Goal: Check status: Check status

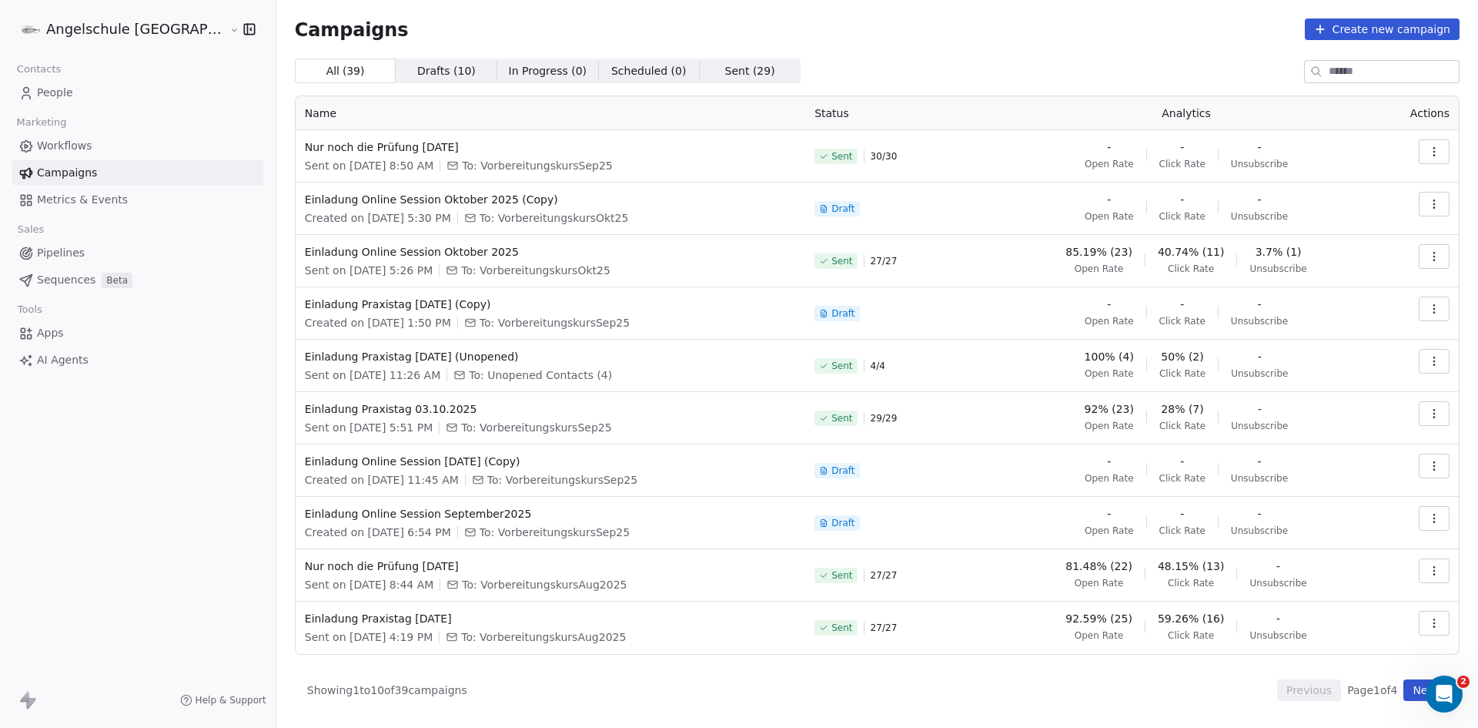
click at [1435, 146] on icon "button" at bounding box center [1434, 152] width 12 height 12
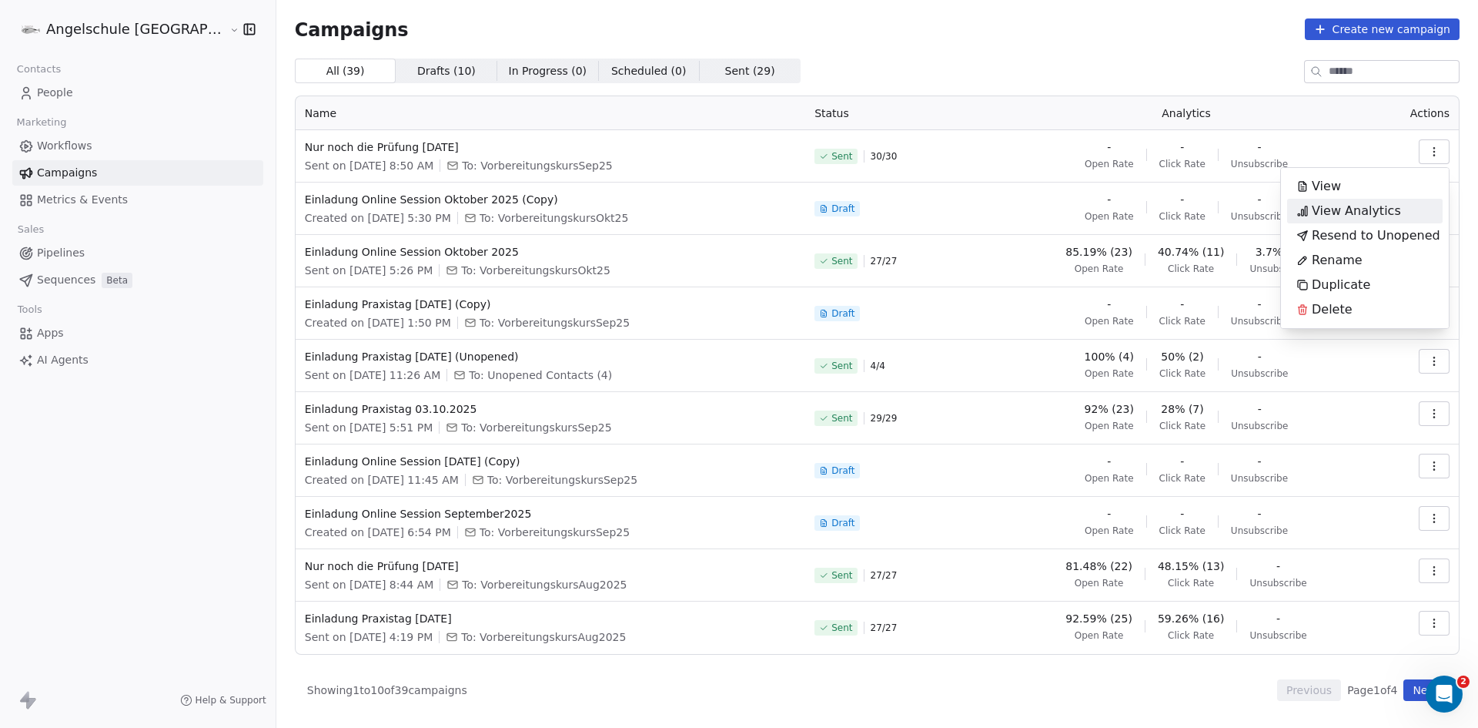
click at [1363, 209] on span "View Analytics" at bounding box center [1356, 211] width 89 height 18
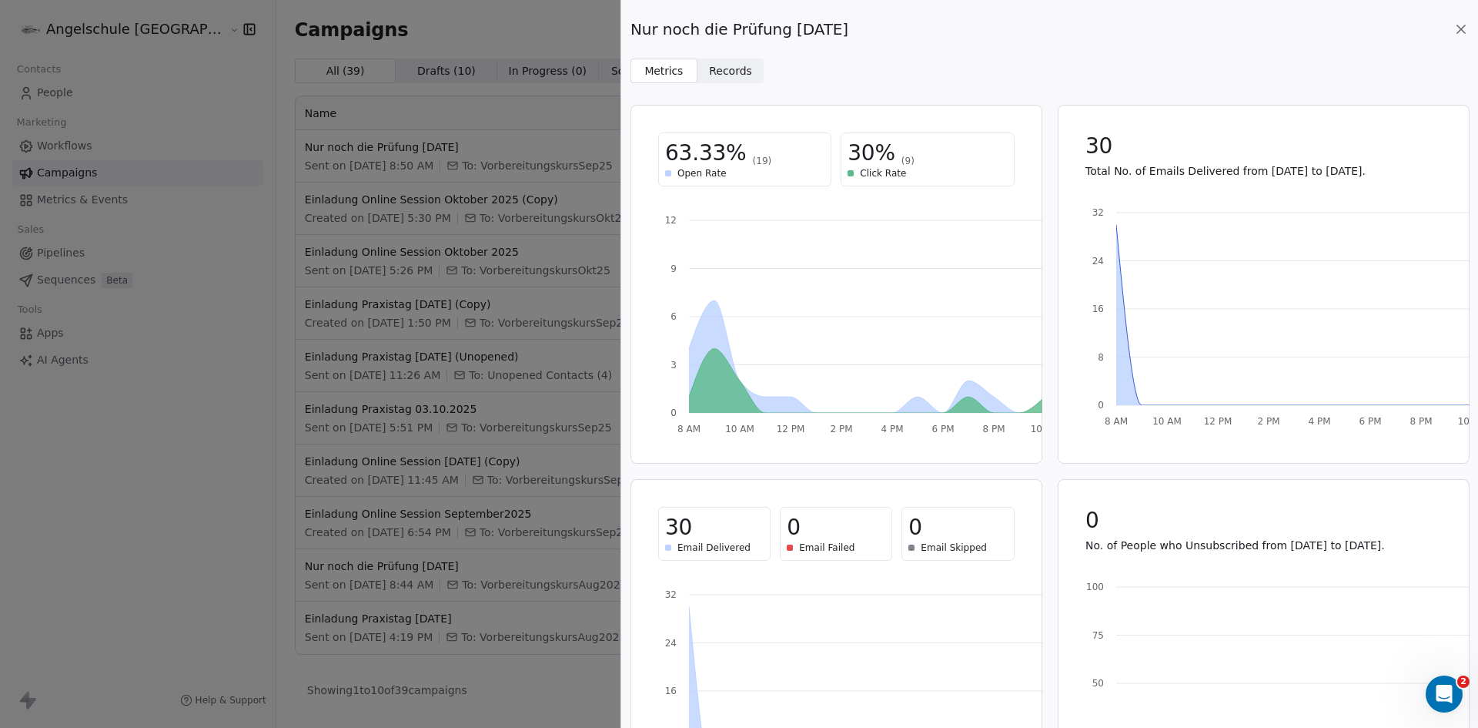
click at [1462, 25] on icon at bounding box center [1460, 29] width 15 height 15
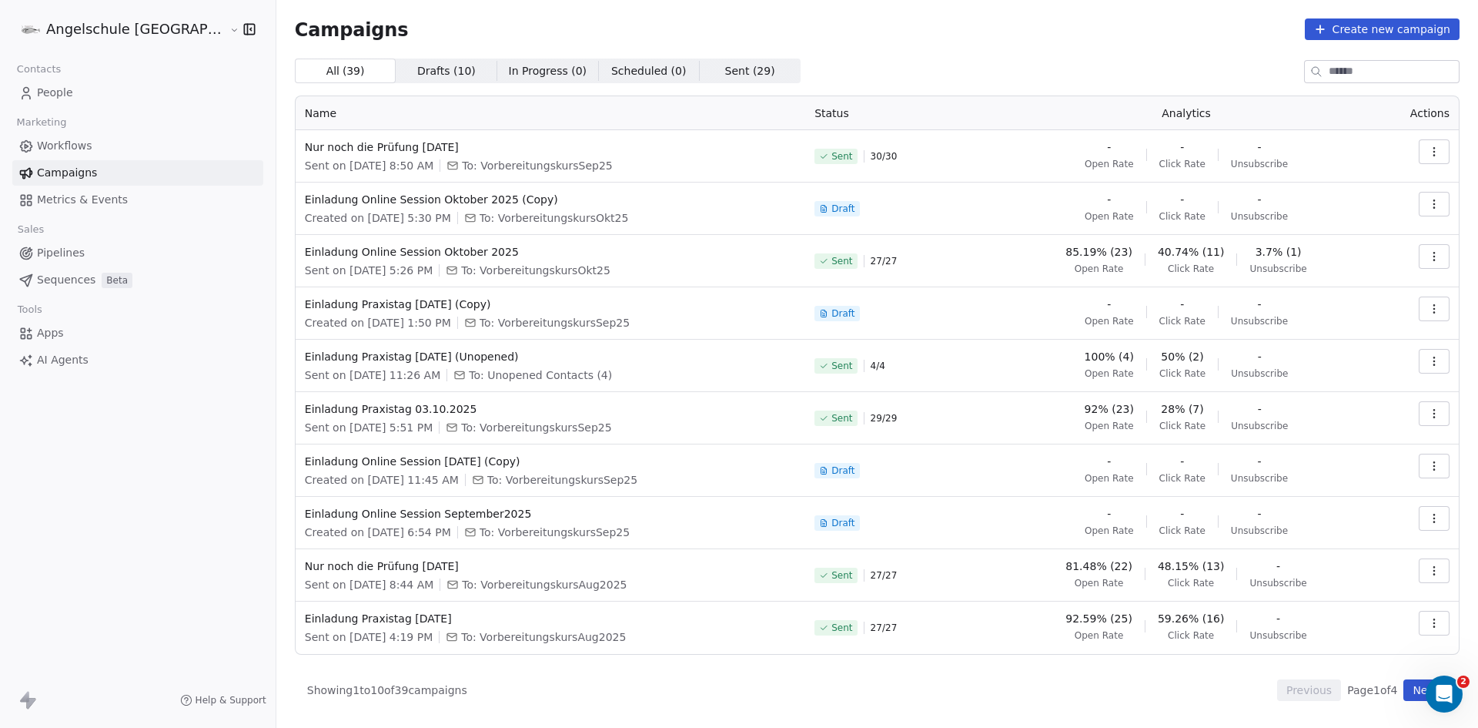
click at [1431, 254] on icon "button" at bounding box center [1434, 256] width 12 height 12
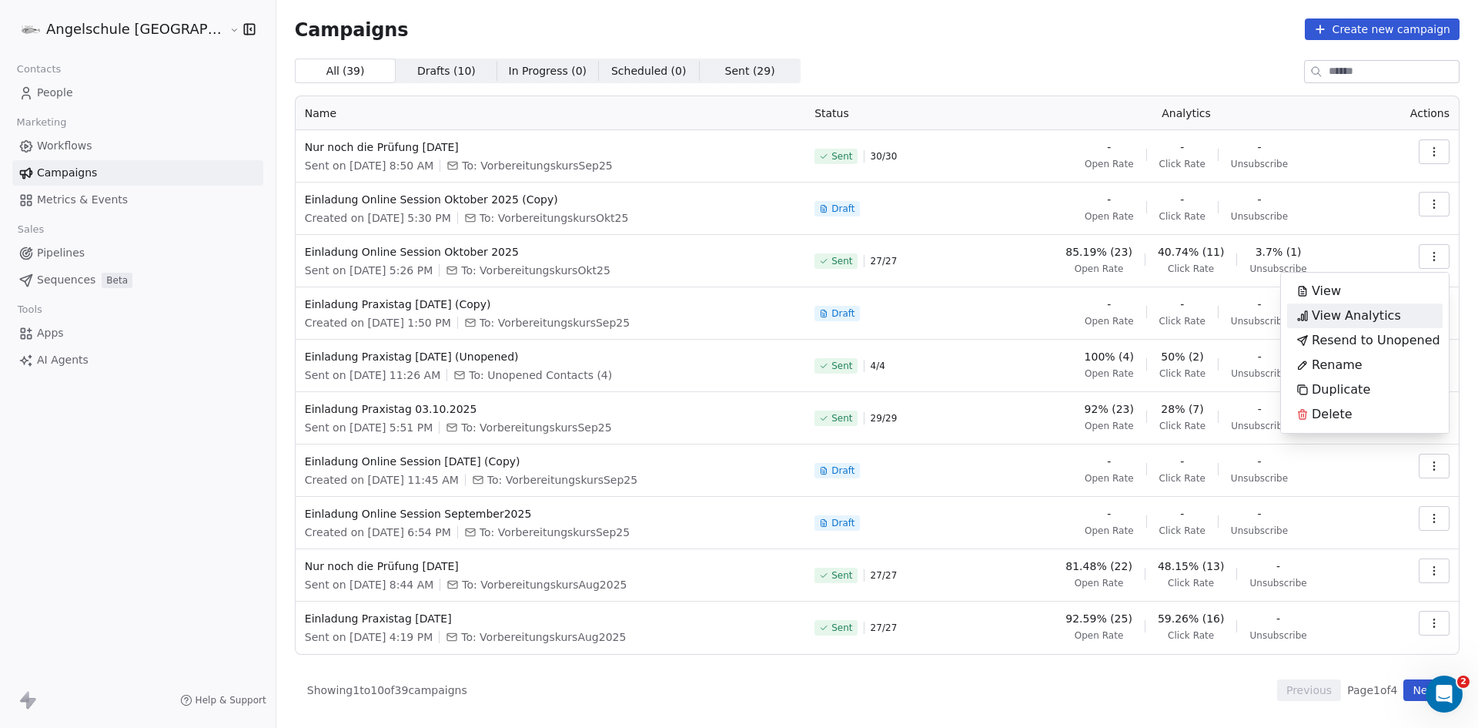
click at [1378, 313] on span "View Analytics" at bounding box center [1356, 315] width 89 height 18
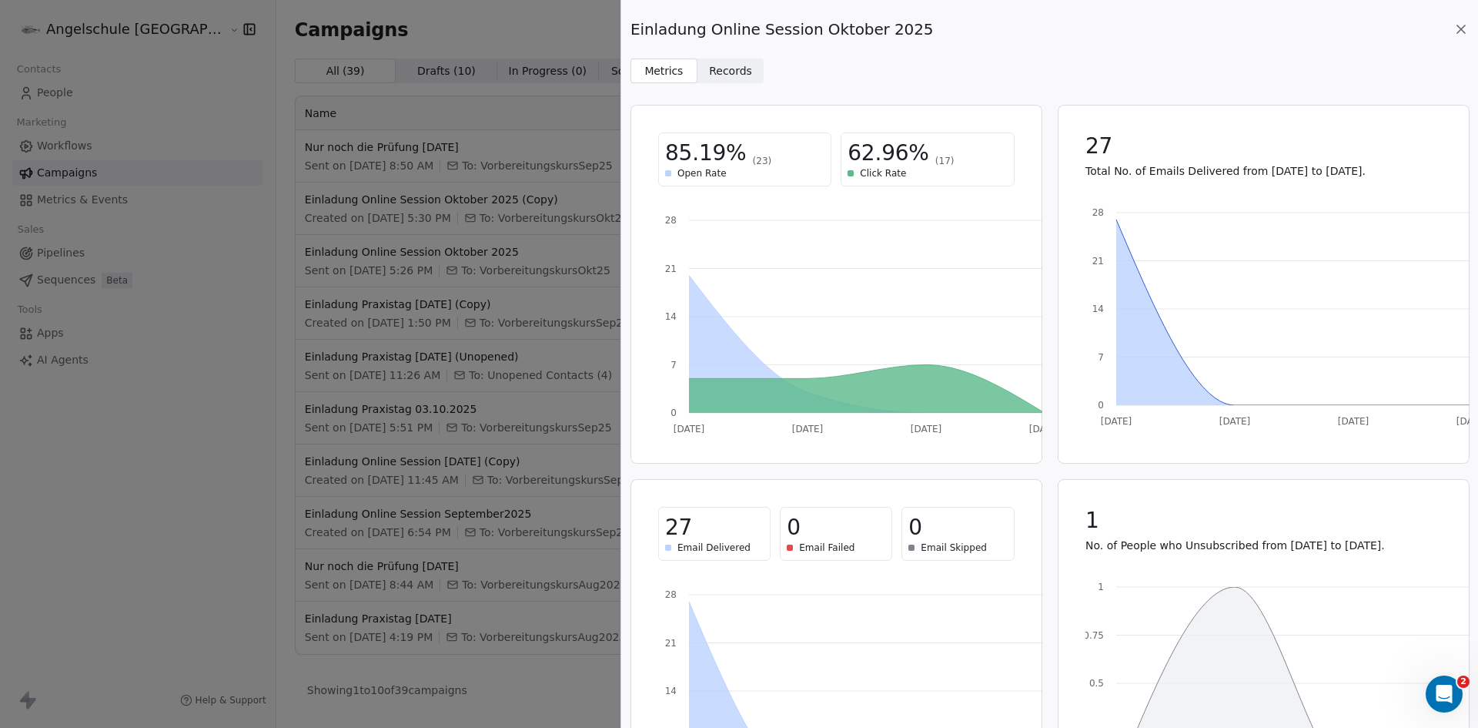
click at [1460, 26] on icon at bounding box center [1460, 29] width 15 height 15
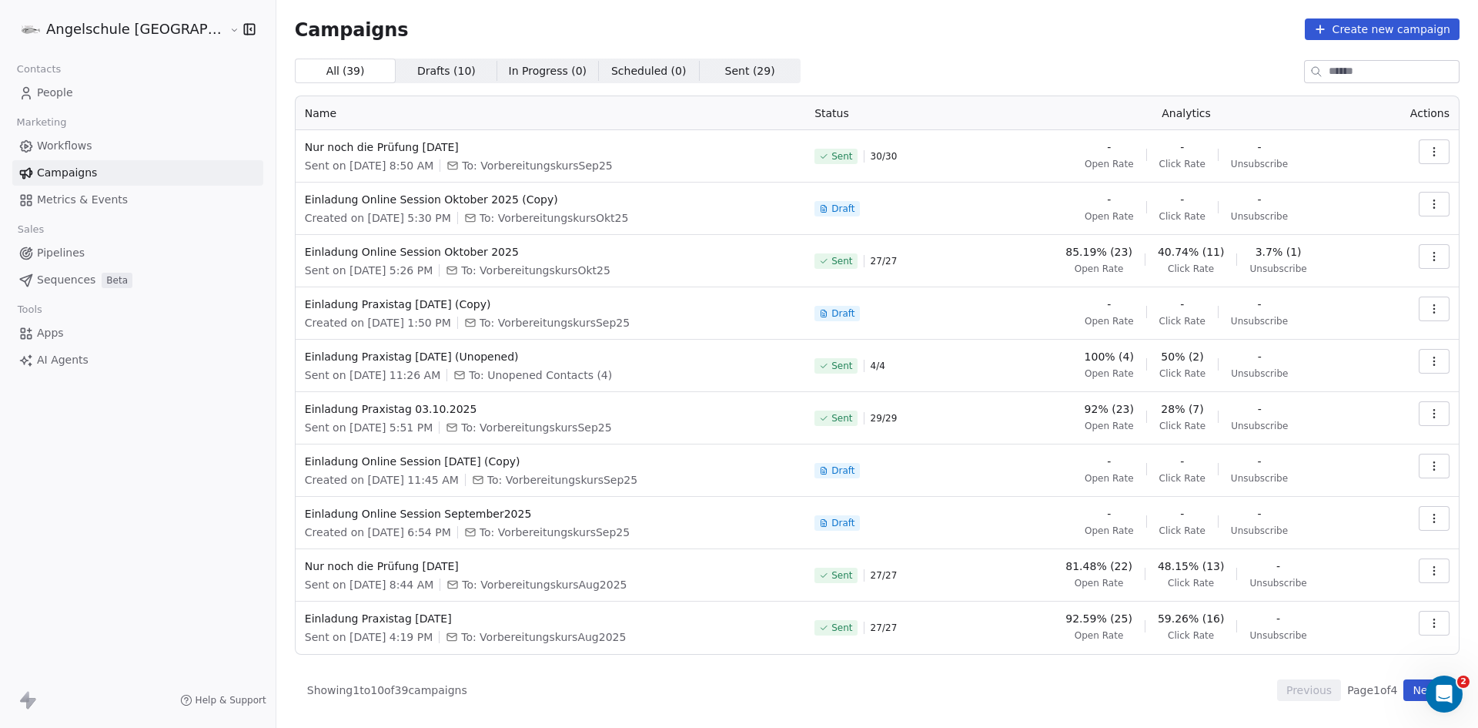
click at [1442, 254] on button "button" at bounding box center [1434, 256] width 31 height 25
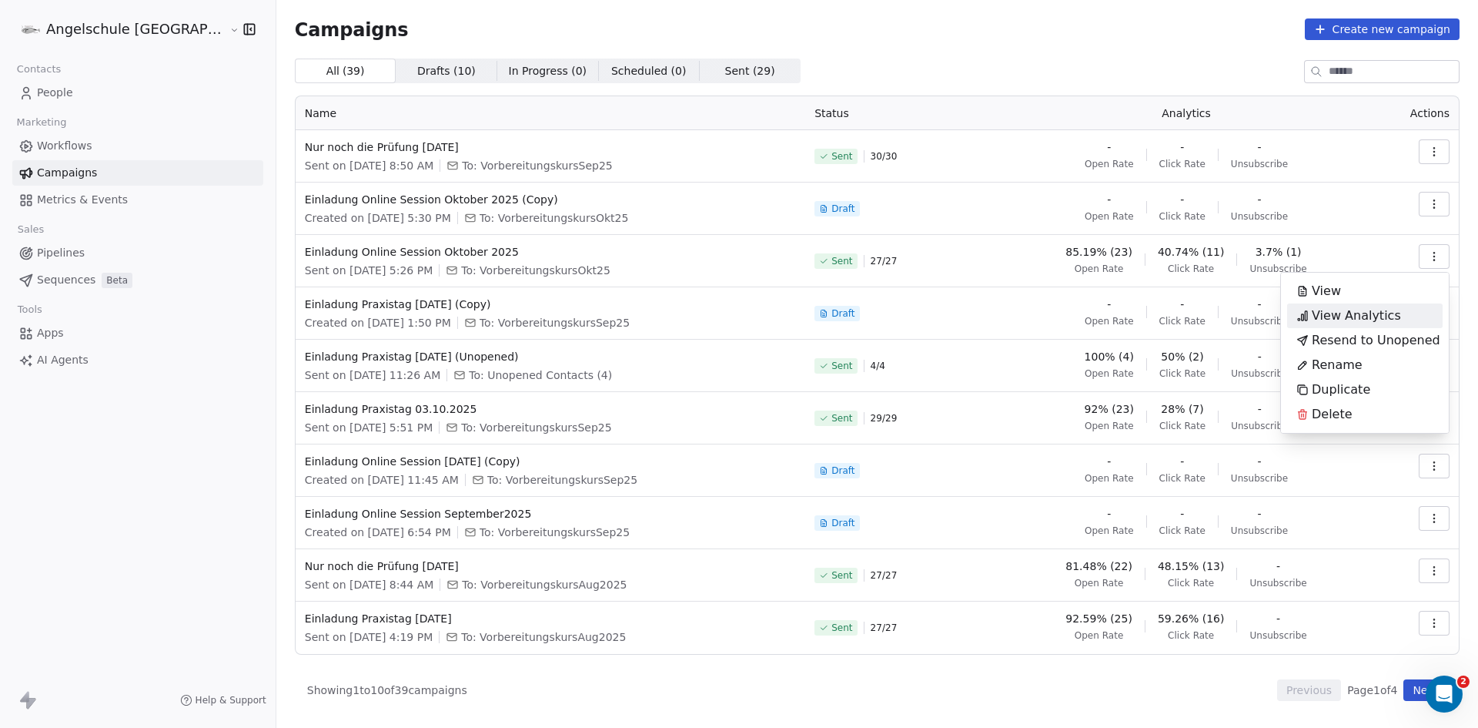
click at [1347, 312] on span "View Analytics" at bounding box center [1356, 315] width 89 height 18
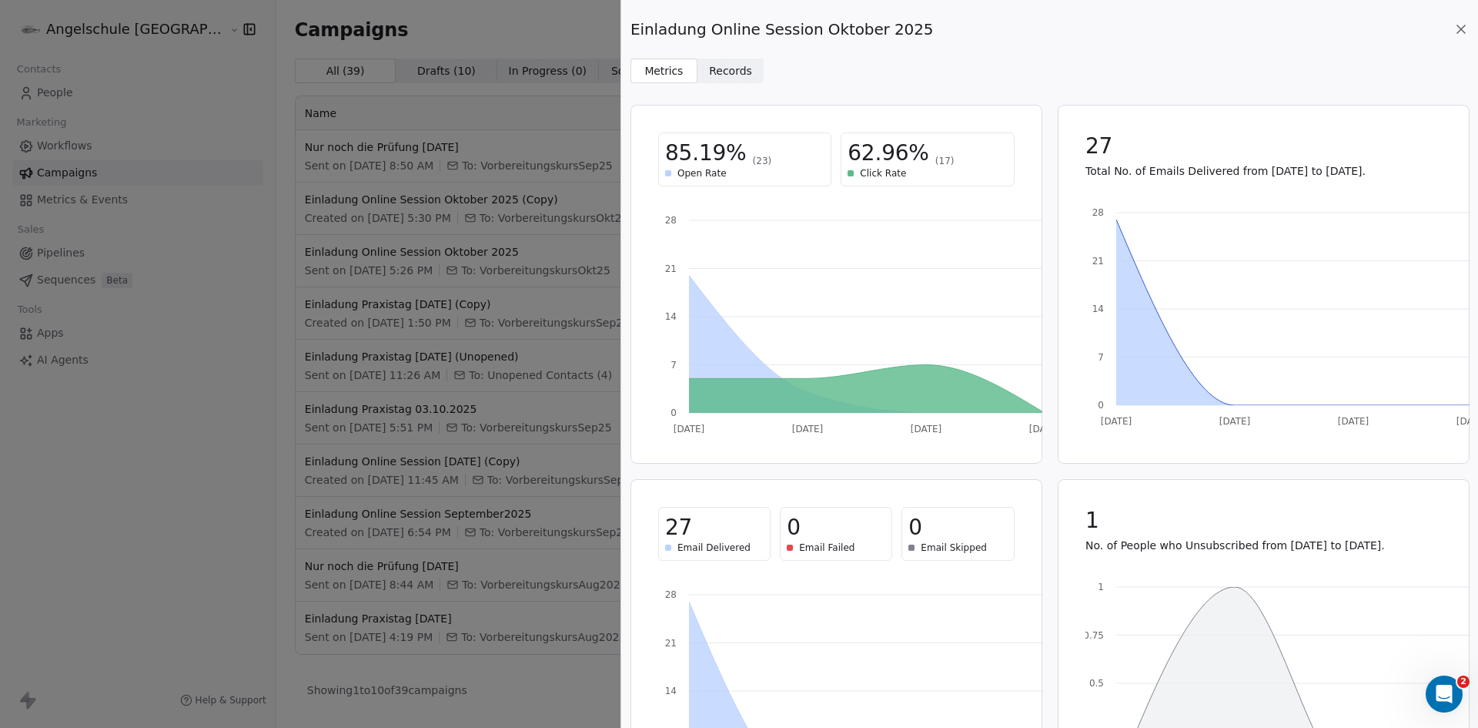
click at [721, 72] on span "Records" at bounding box center [730, 71] width 43 height 16
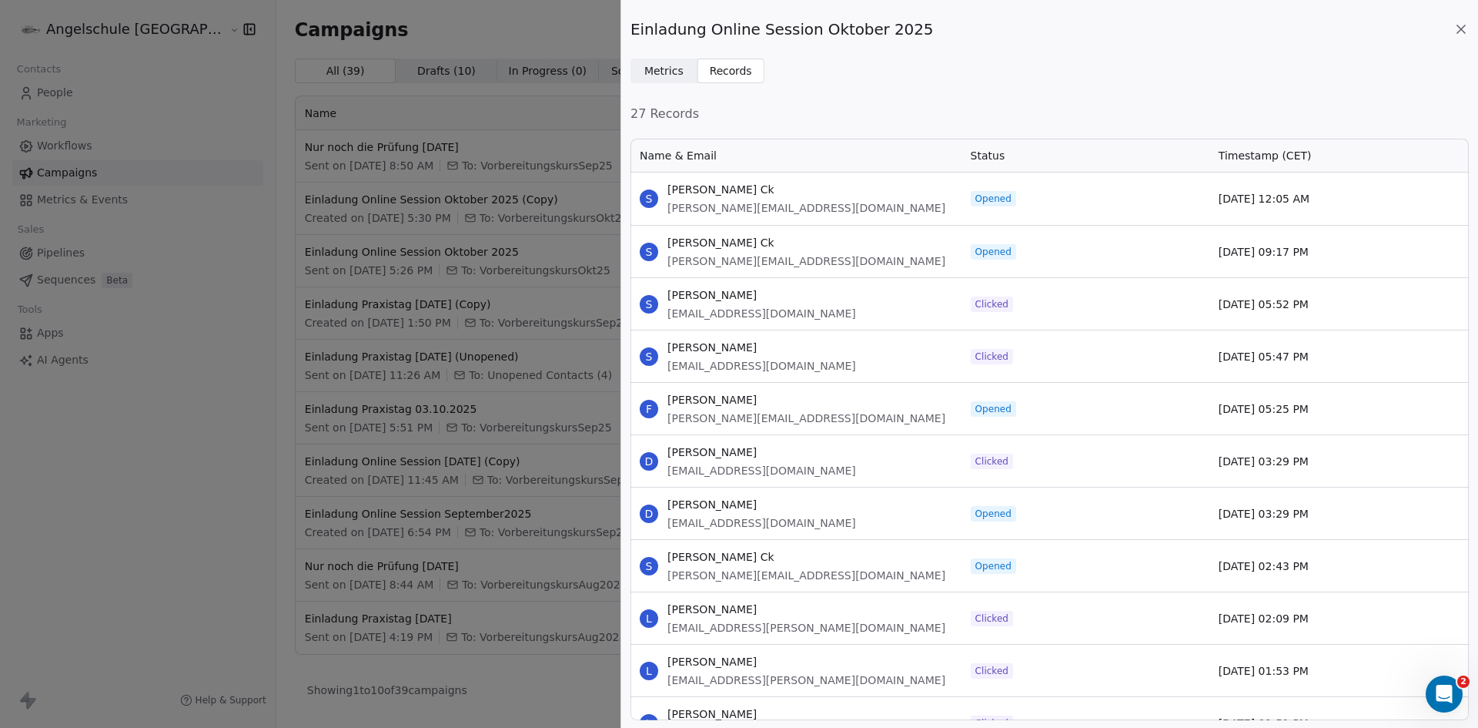
click at [667, 72] on span "Metrics" at bounding box center [663, 71] width 39 height 16
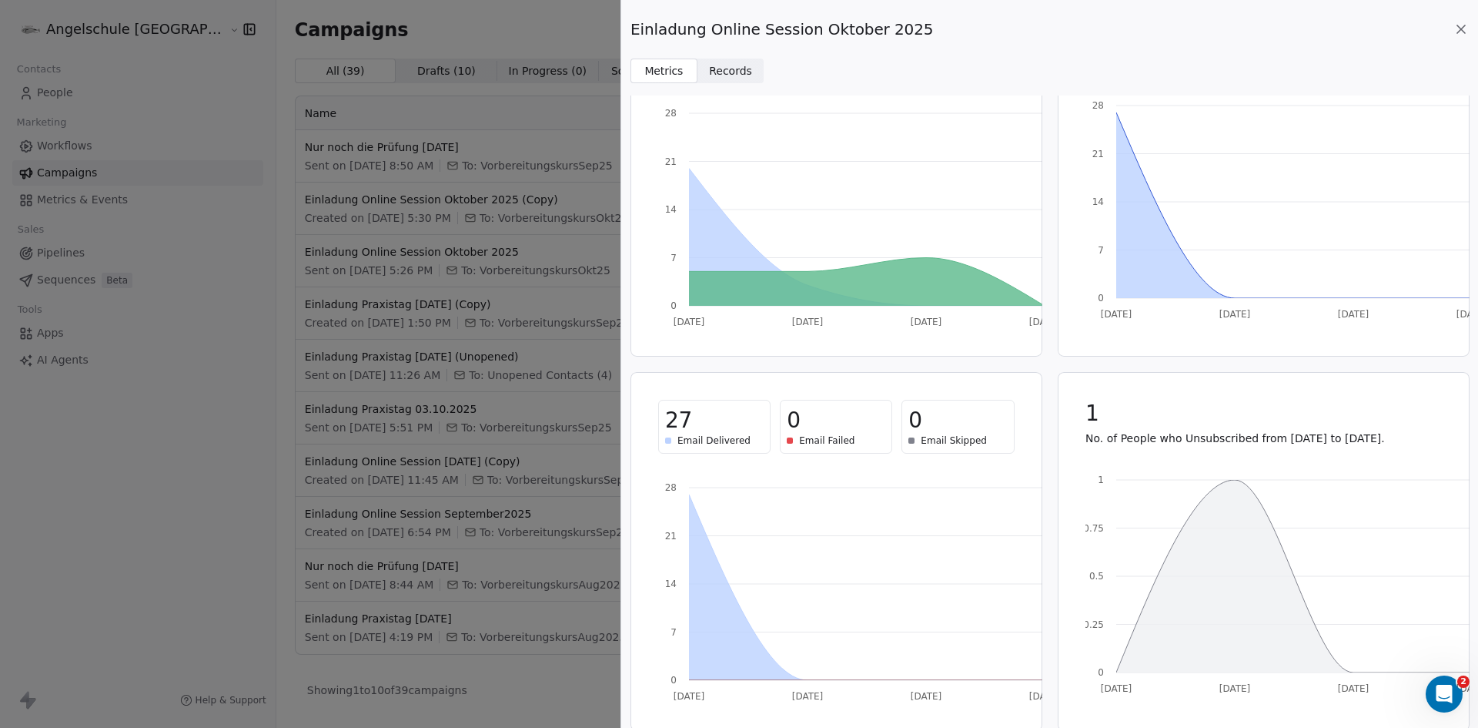
scroll to position [119, 0]
